Goal: Browse casually

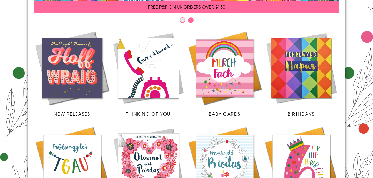
scroll to position [120, 0]
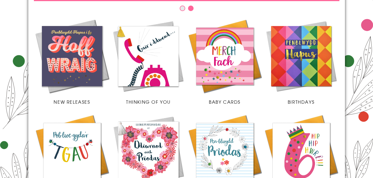
click at [239, 53] on img at bounding box center [224, 56] width 76 height 76
click at [316, 70] on img at bounding box center [301, 56] width 76 height 76
click at [229, 52] on img at bounding box center [224, 56] width 76 height 76
click at [285, 73] on img at bounding box center [301, 56] width 76 height 76
click at [239, 138] on img at bounding box center [224, 151] width 76 height 76
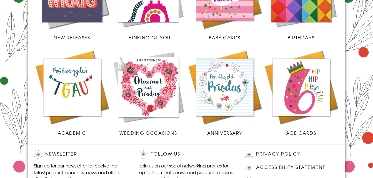
scroll to position [183, 0]
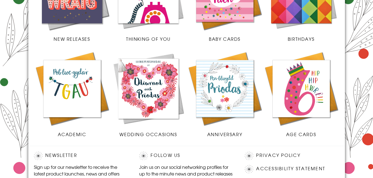
click at [82, 89] on img at bounding box center [72, 89] width 76 height 76
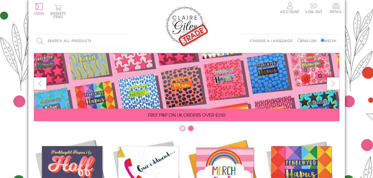
scroll to position [0, 0]
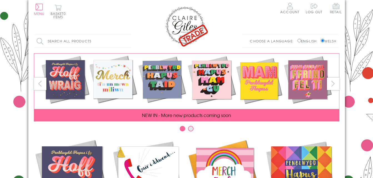
click at [335, 83] on button "next" at bounding box center [333, 84] width 12 height 12
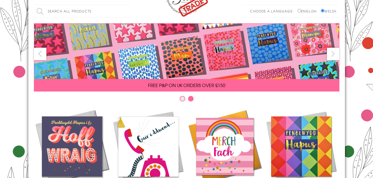
scroll to position [30, 0]
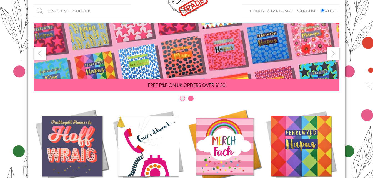
click at [183, 100] on button "Carousel Page 1" at bounding box center [183, 99] width 6 height 6
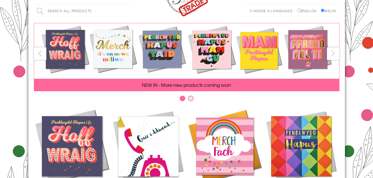
click at [305, 55] on span at bounding box center [186, 50] width 305 height 55
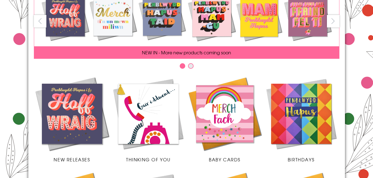
scroll to position [47, 0]
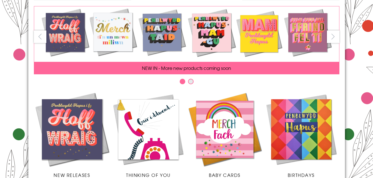
click at [97, 125] on img at bounding box center [72, 129] width 76 height 76
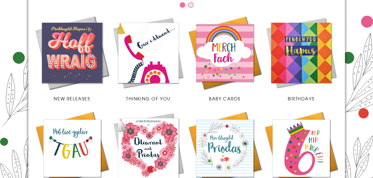
scroll to position [0, 0]
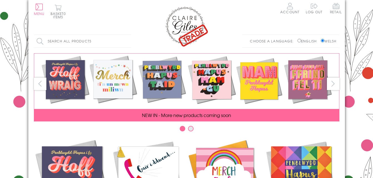
click at [301, 42] on label "English" at bounding box center [308, 41] width 22 height 5
click at [301, 42] on input "English" at bounding box center [299, 41] width 4 height 4
radio input "true"
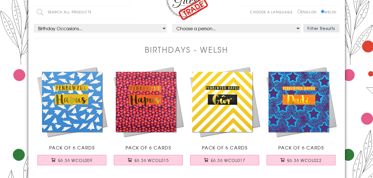
scroll to position [5, 0]
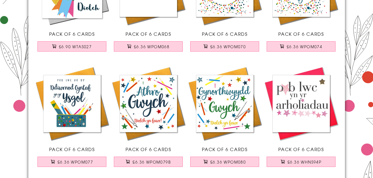
scroll to position [246, 0]
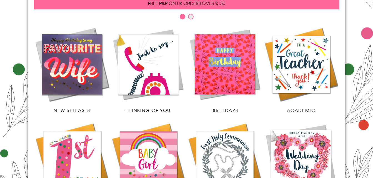
scroll to position [111, 0]
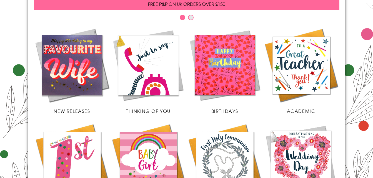
click at [141, 80] on img at bounding box center [148, 65] width 76 height 76
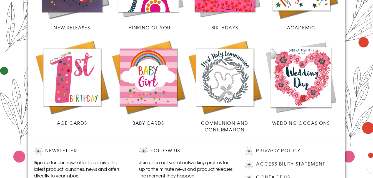
scroll to position [195, 0]
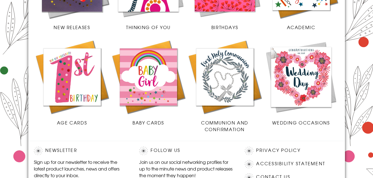
click at [148, 80] on img at bounding box center [148, 77] width 76 height 76
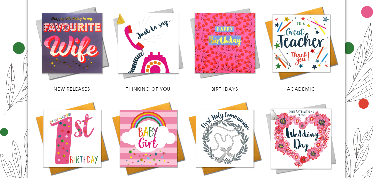
scroll to position [133, 0]
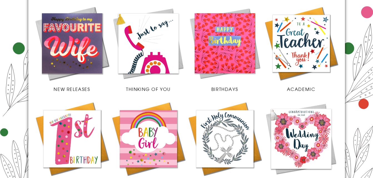
click at [231, 52] on img at bounding box center [224, 43] width 76 height 76
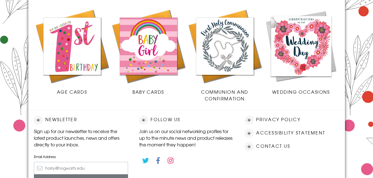
scroll to position [191, 0]
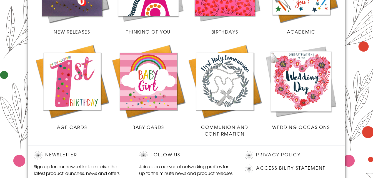
click at [299, 100] on img at bounding box center [301, 81] width 76 height 76
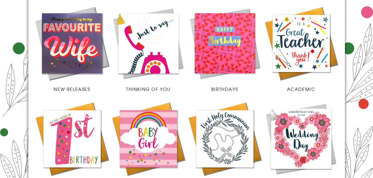
scroll to position [133, 0]
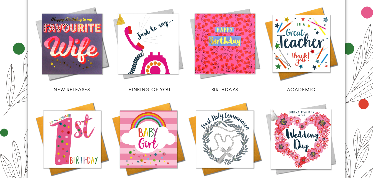
click at [295, 42] on img at bounding box center [301, 44] width 76 height 76
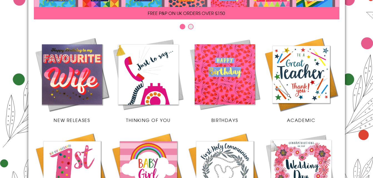
scroll to position [0, 0]
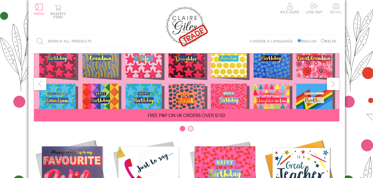
click at [336, 8] on span "Retail" at bounding box center [336, 8] width 12 height 11
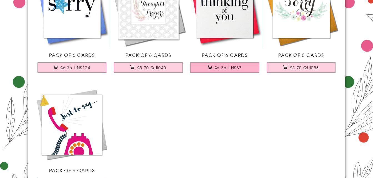
scroll to position [99, 0]
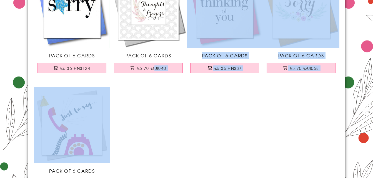
drag, startPoint x: 115, startPoint y: 150, endPoint x: 153, endPoint y: 104, distance: 59.5
click at [153, 104] on ul "Pack of 6 Cards £6.36 HNS124 Pack of 6 Cards £5.70 QUI040 Pack of 6 Cards £6.36…" at bounding box center [186, 87] width 305 height 231
click at [8, 112] on body "Close Quick Links Home Your Account Login Your Basket Contact Us All Occasions …" at bounding box center [186, 122] width 373 height 443
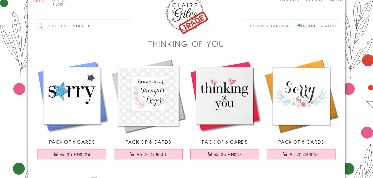
scroll to position [11, 0]
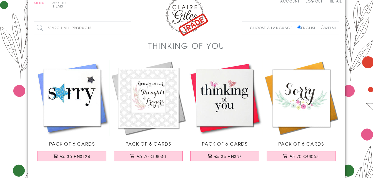
click at [104, 73] on img at bounding box center [72, 98] width 76 height 76
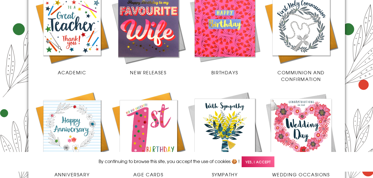
scroll to position [152, 0]
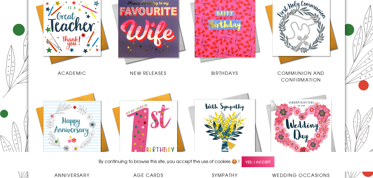
click at [209, 45] on img at bounding box center [224, 27] width 76 height 76
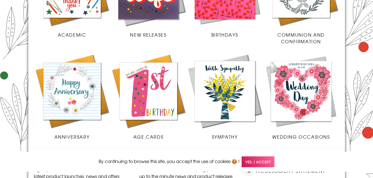
scroll to position [191, 0]
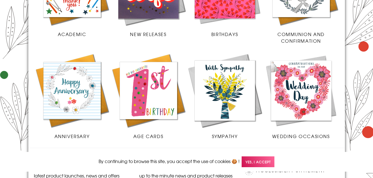
click at [80, 88] on img at bounding box center [72, 90] width 76 height 76
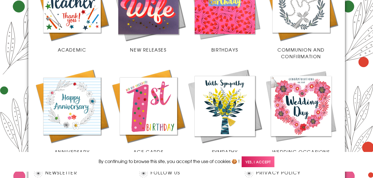
scroll to position [175, 0]
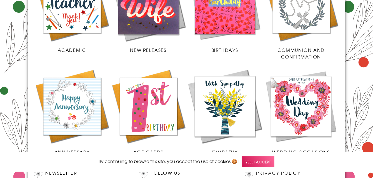
click at [205, 104] on img at bounding box center [224, 106] width 76 height 76
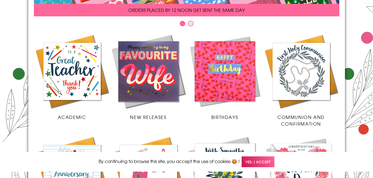
scroll to position [113, 0]
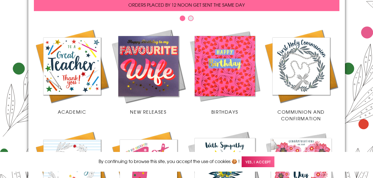
click at [220, 79] on img at bounding box center [224, 66] width 76 height 76
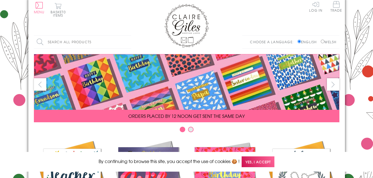
scroll to position [0, 0]
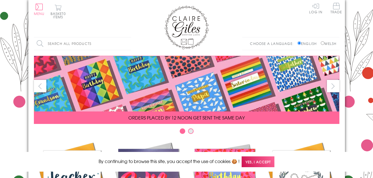
click at [321, 41] on input "Welsh" at bounding box center [322, 43] width 4 height 4
radio input "true"
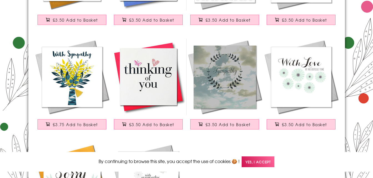
scroll to position [138, 0]
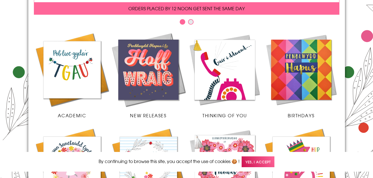
scroll to position [109, 0]
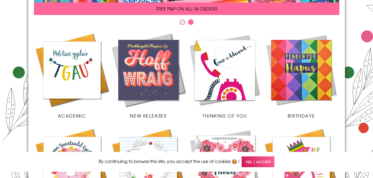
click at [228, 83] on img at bounding box center [224, 70] width 76 height 76
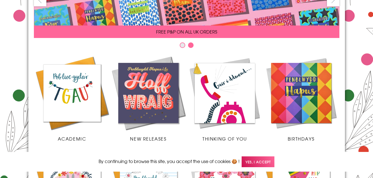
scroll to position [87, 0]
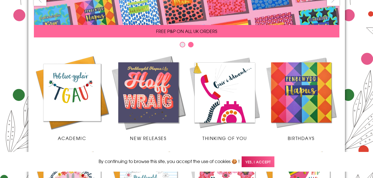
click at [300, 109] on img at bounding box center [301, 92] width 76 height 76
